Goal: Transaction & Acquisition: Book appointment/travel/reservation

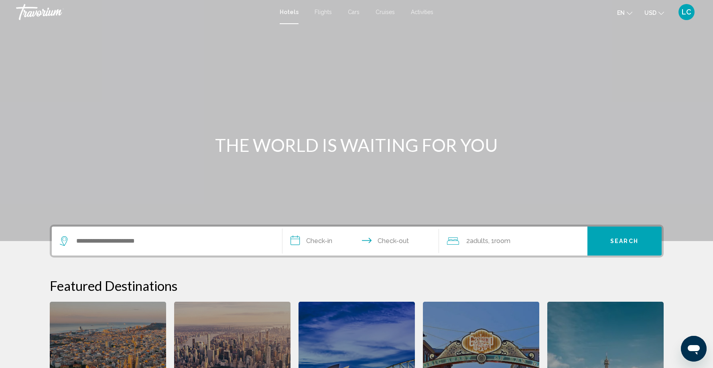
click at [687, 11] on span "LC" at bounding box center [687, 12] width 10 height 8
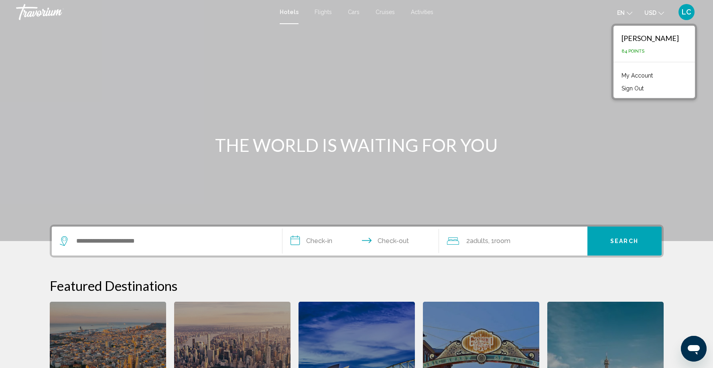
click at [648, 77] on link "My Account" at bounding box center [636, 75] width 39 height 10
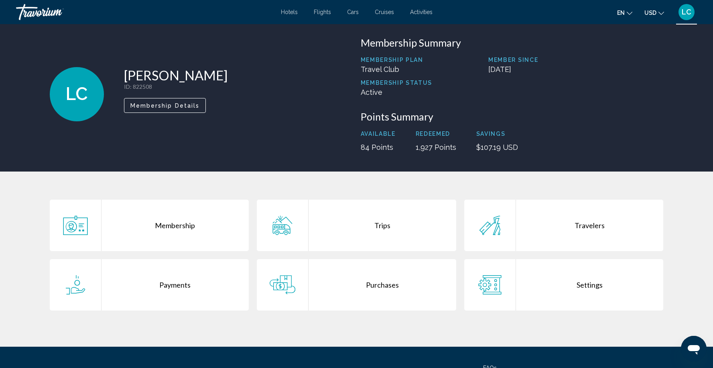
scroll to position [10, 0]
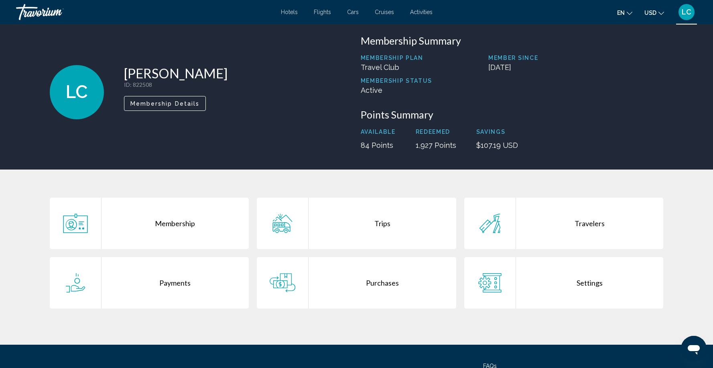
click at [383, 225] on div "Trips" at bounding box center [383, 222] width 148 height 51
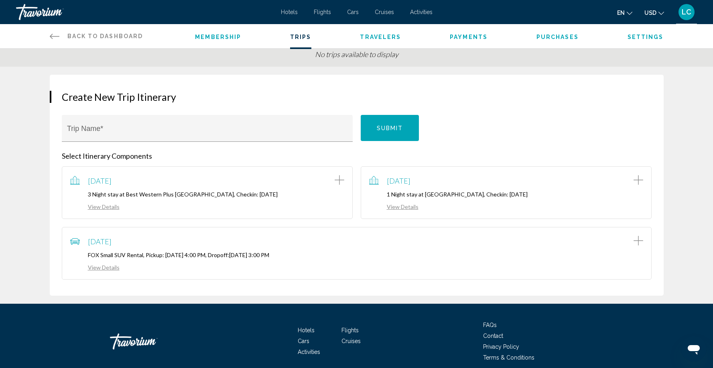
scroll to position [47, 0]
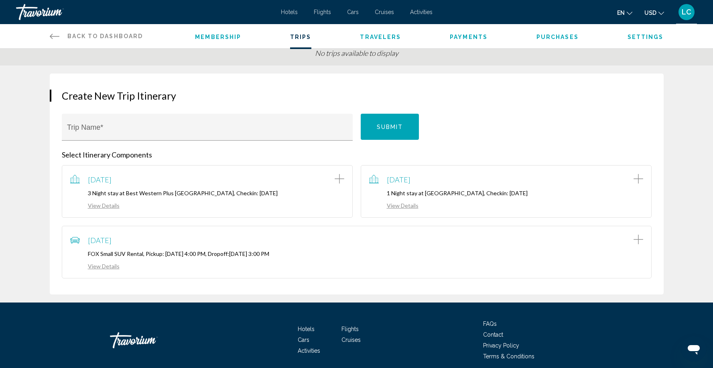
click at [467, 202] on div "View Details" at bounding box center [506, 204] width 274 height 9
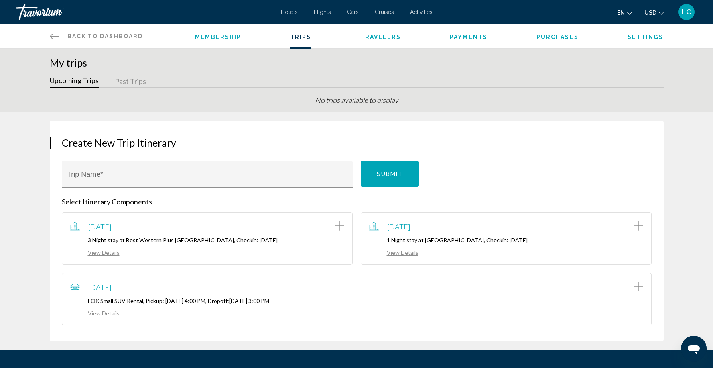
scroll to position [0, 0]
click at [124, 35] on span "Back to Dashboard" at bounding box center [105, 36] width 76 height 6
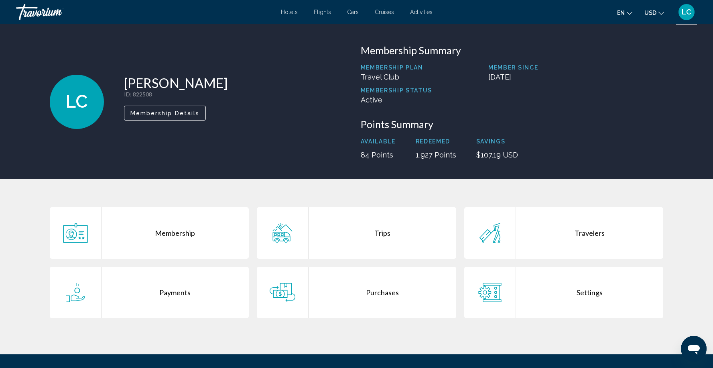
click at [292, 13] on span "Hotels" at bounding box center [289, 12] width 17 height 6
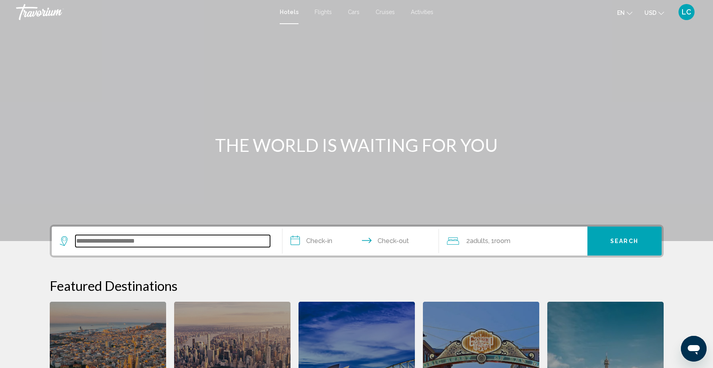
click at [202, 237] on input "Search widget" at bounding box center [172, 241] width 195 height 12
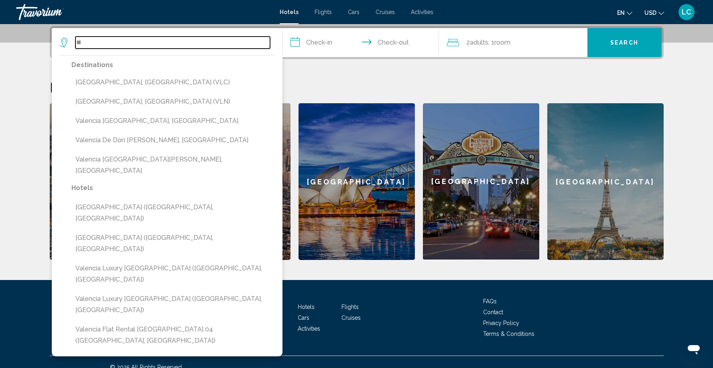
type input "*"
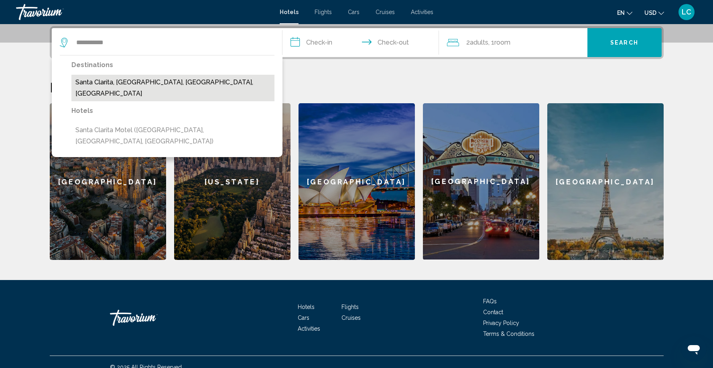
click at [130, 81] on button "Santa Clarita, [GEOGRAPHIC_DATA], [GEOGRAPHIC_DATA], [GEOGRAPHIC_DATA]" at bounding box center [172, 88] width 203 height 26
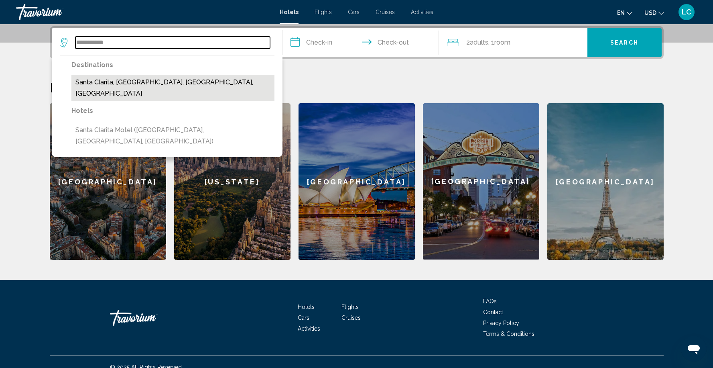
type input "**********"
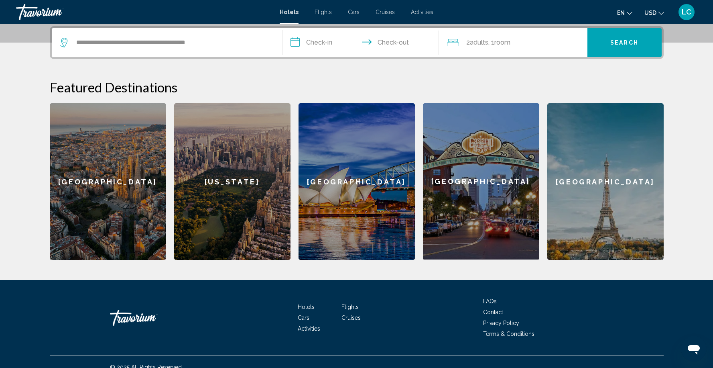
click at [313, 41] on input "**********" at bounding box center [362, 43] width 160 height 31
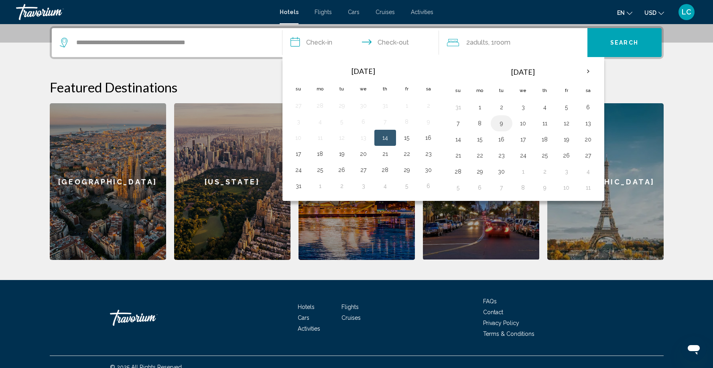
click at [503, 128] on button "9" at bounding box center [501, 123] width 13 height 11
click at [528, 122] on button "10" at bounding box center [523, 123] width 13 height 11
type input "**********"
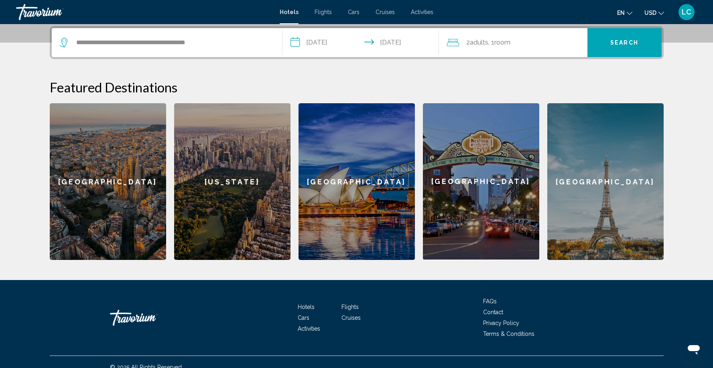
click at [623, 45] on span "Search" at bounding box center [624, 43] width 28 height 6
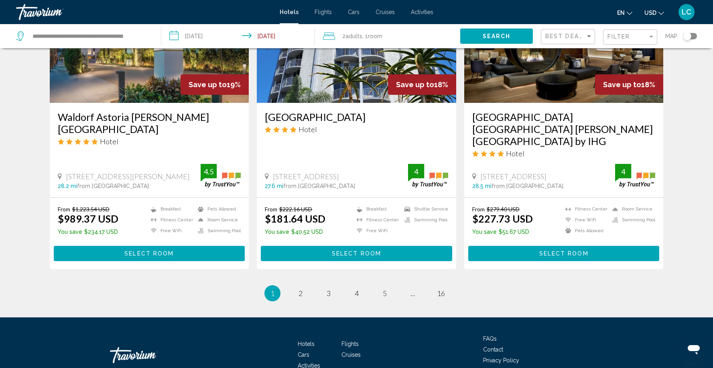
scroll to position [997, 0]
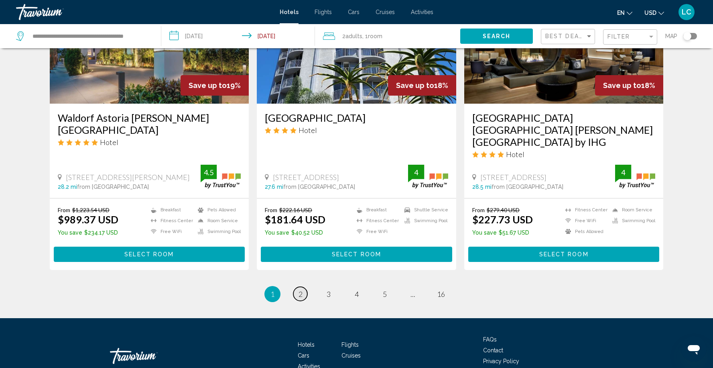
click at [299, 289] on span "2" at bounding box center [301, 293] width 4 height 9
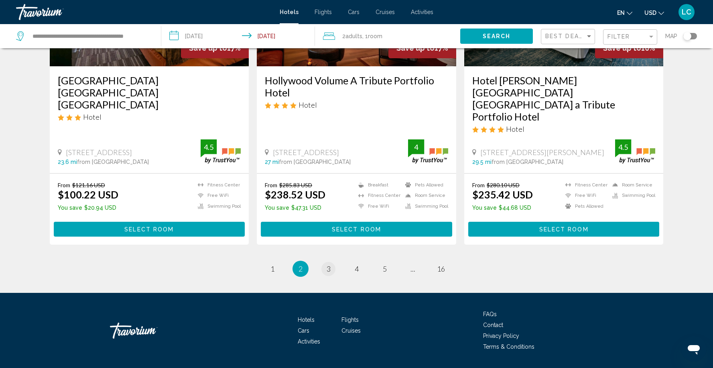
scroll to position [1009, 0]
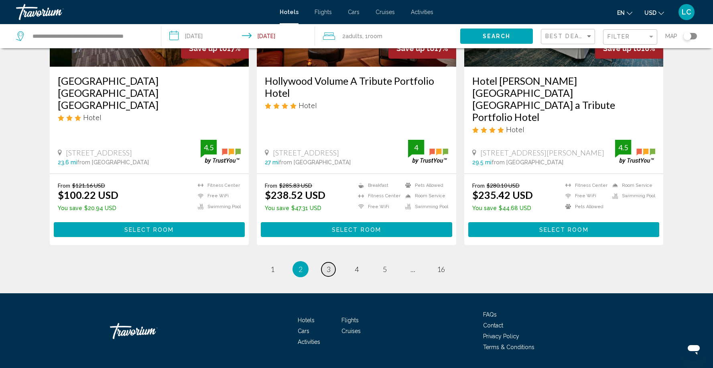
click at [333, 262] on link "page 3" at bounding box center [328, 269] width 14 height 14
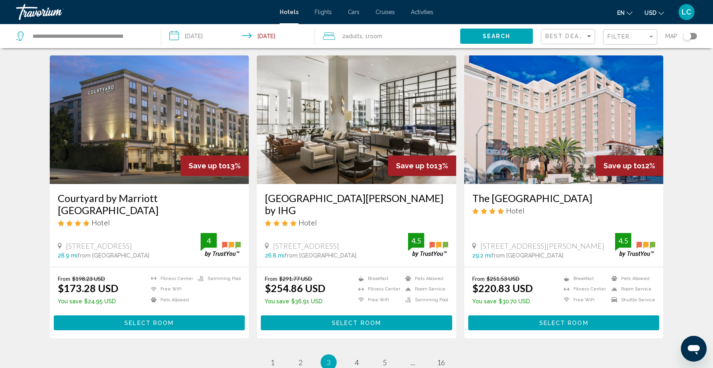
scroll to position [915, 0]
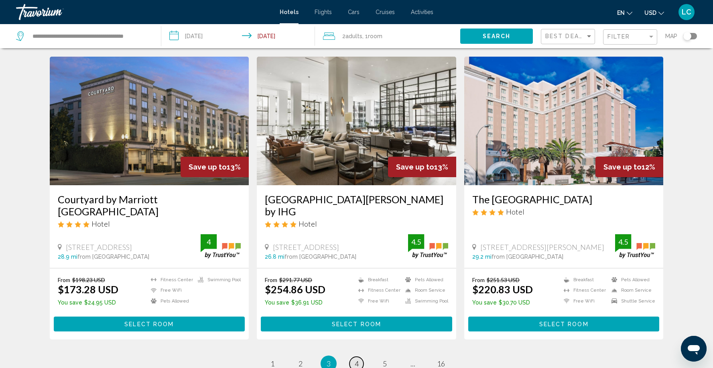
click at [357, 359] on span "4" at bounding box center [357, 363] width 4 height 9
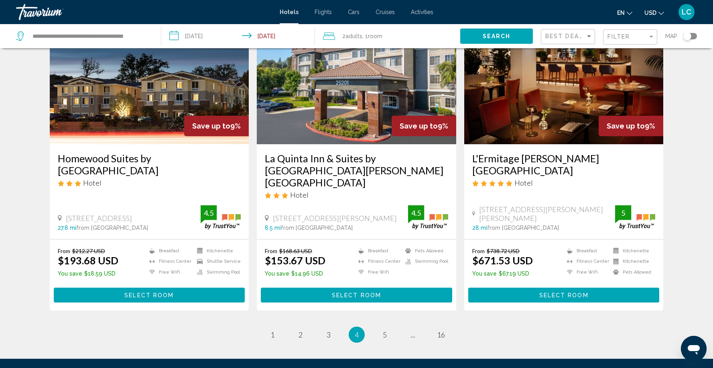
scroll to position [947, 0]
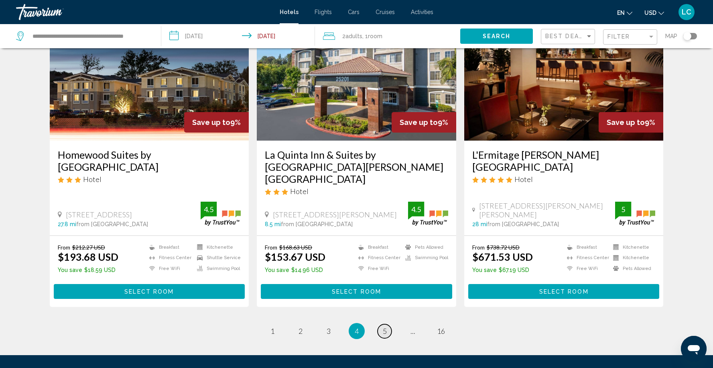
click at [380, 324] on link "page 5" at bounding box center [385, 331] width 14 height 14
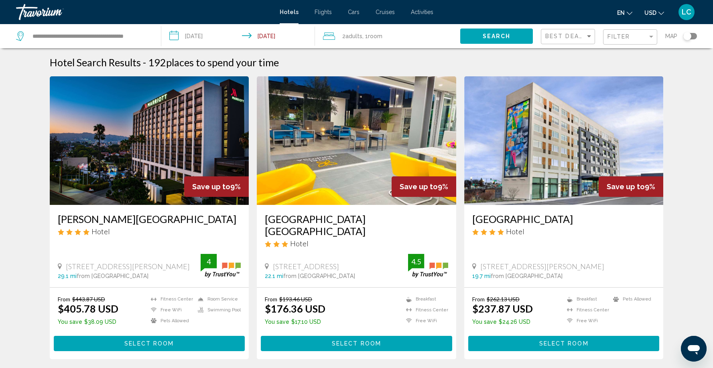
click at [686, 35] on div "Toggle map" at bounding box center [687, 36] width 8 height 8
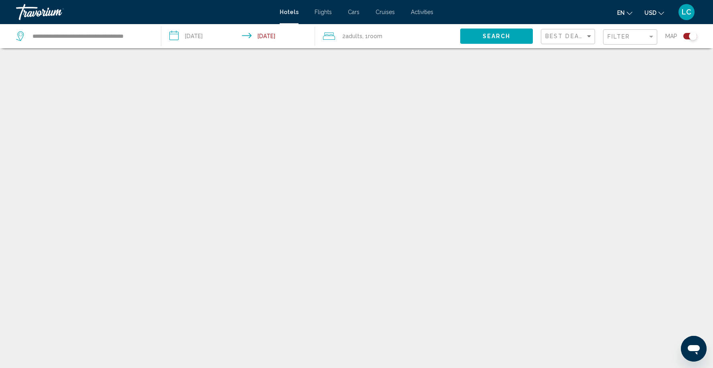
scroll to position [48, 0]
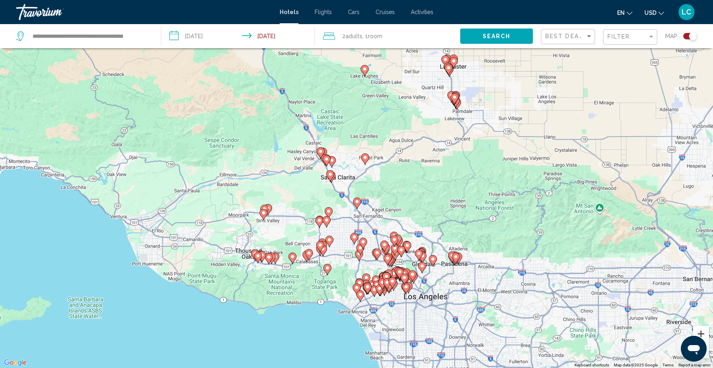
click at [704, 333] on button "Zoom in" at bounding box center [701, 333] width 16 height 16
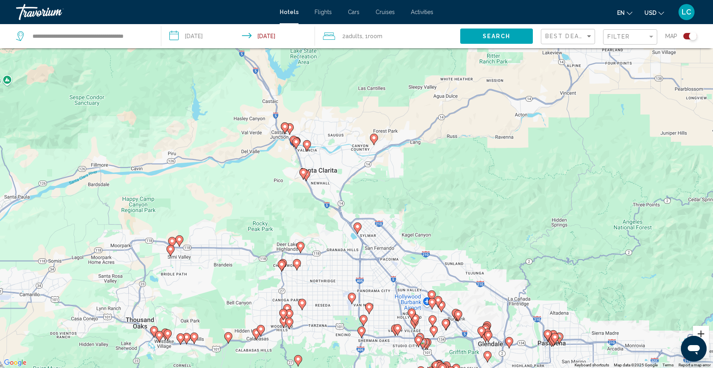
click at [704, 333] on button "Zoom in" at bounding box center [701, 333] width 16 height 16
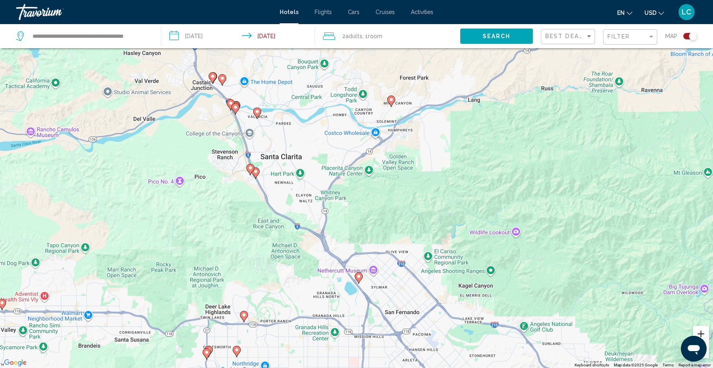
click at [704, 333] on button "Zoom in" at bounding box center [701, 333] width 16 height 16
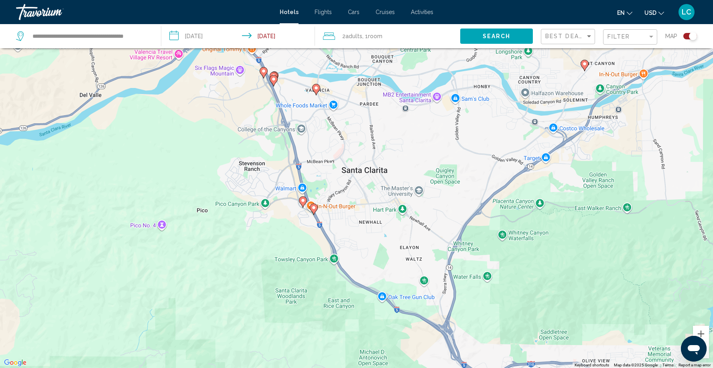
drag, startPoint x: 195, startPoint y: 162, endPoint x: 357, endPoint y: 203, distance: 166.3
click at [357, 203] on div "To activate drag with keyboard, press Alt + Enter. Once in keyboard drag state,…" at bounding box center [356, 184] width 713 height 368
click at [313, 89] on icon "Main content" at bounding box center [315, 89] width 7 height 10
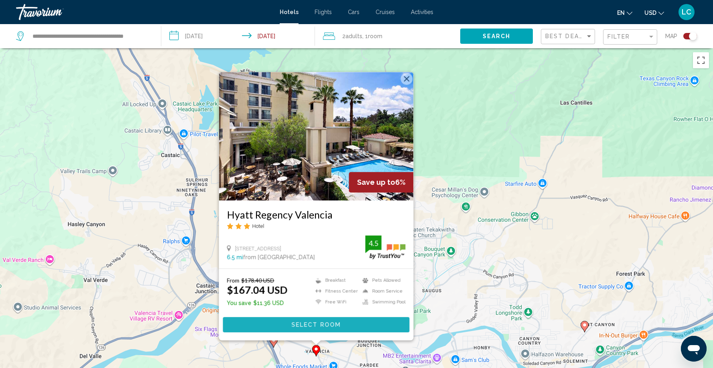
click at [307, 324] on span "Select Room" at bounding box center [315, 324] width 49 height 6
